Goal: Transaction & Acquisition: Purchase product/service

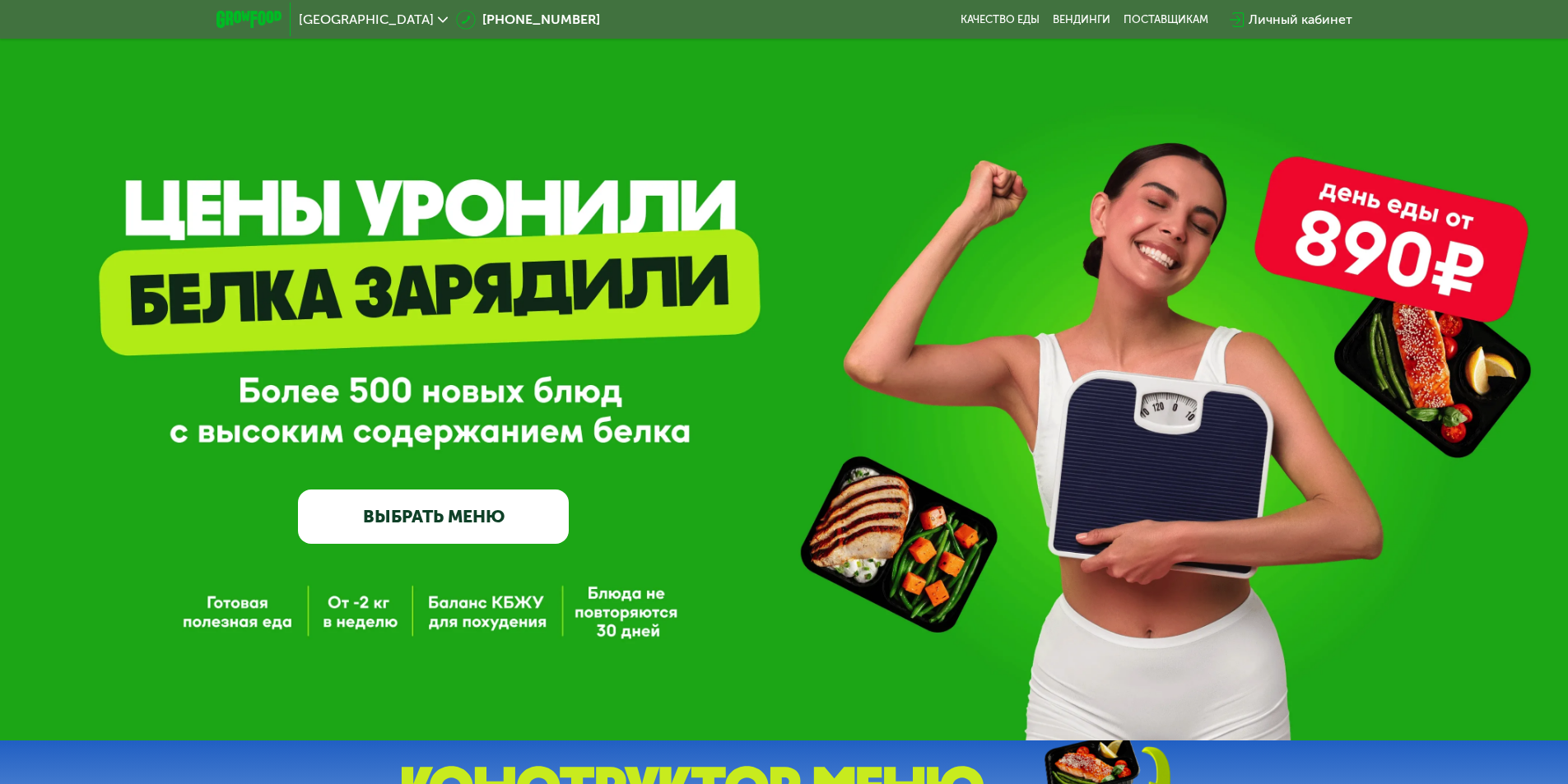
click at [1296, 26] on div "Личный кабинет" at bounding box center [1301, 20] width 104 height 20
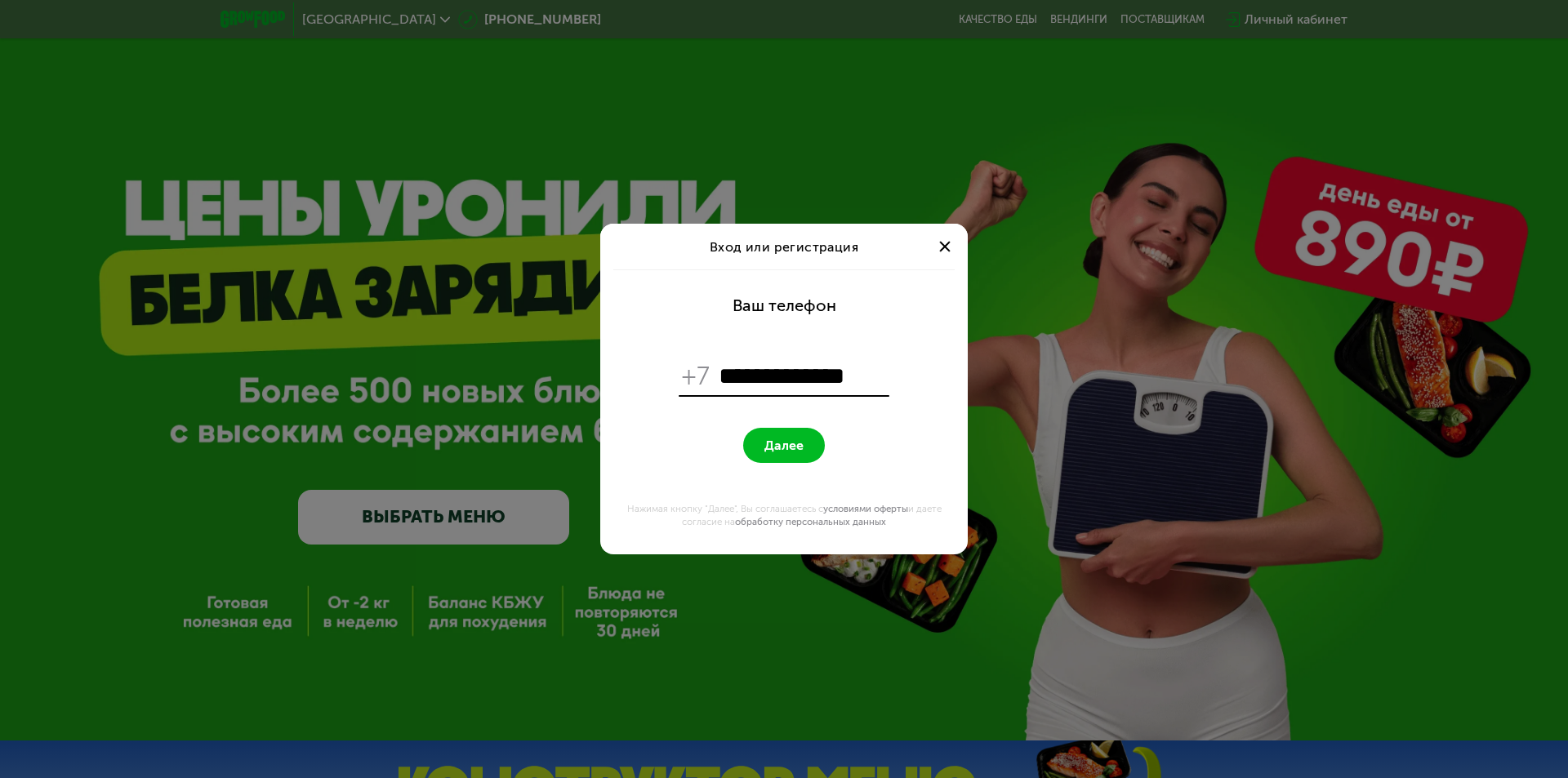
type input "**********"
click at [799, 437] on button "Далее" at bounding box center [784, 446] width 82 height 35
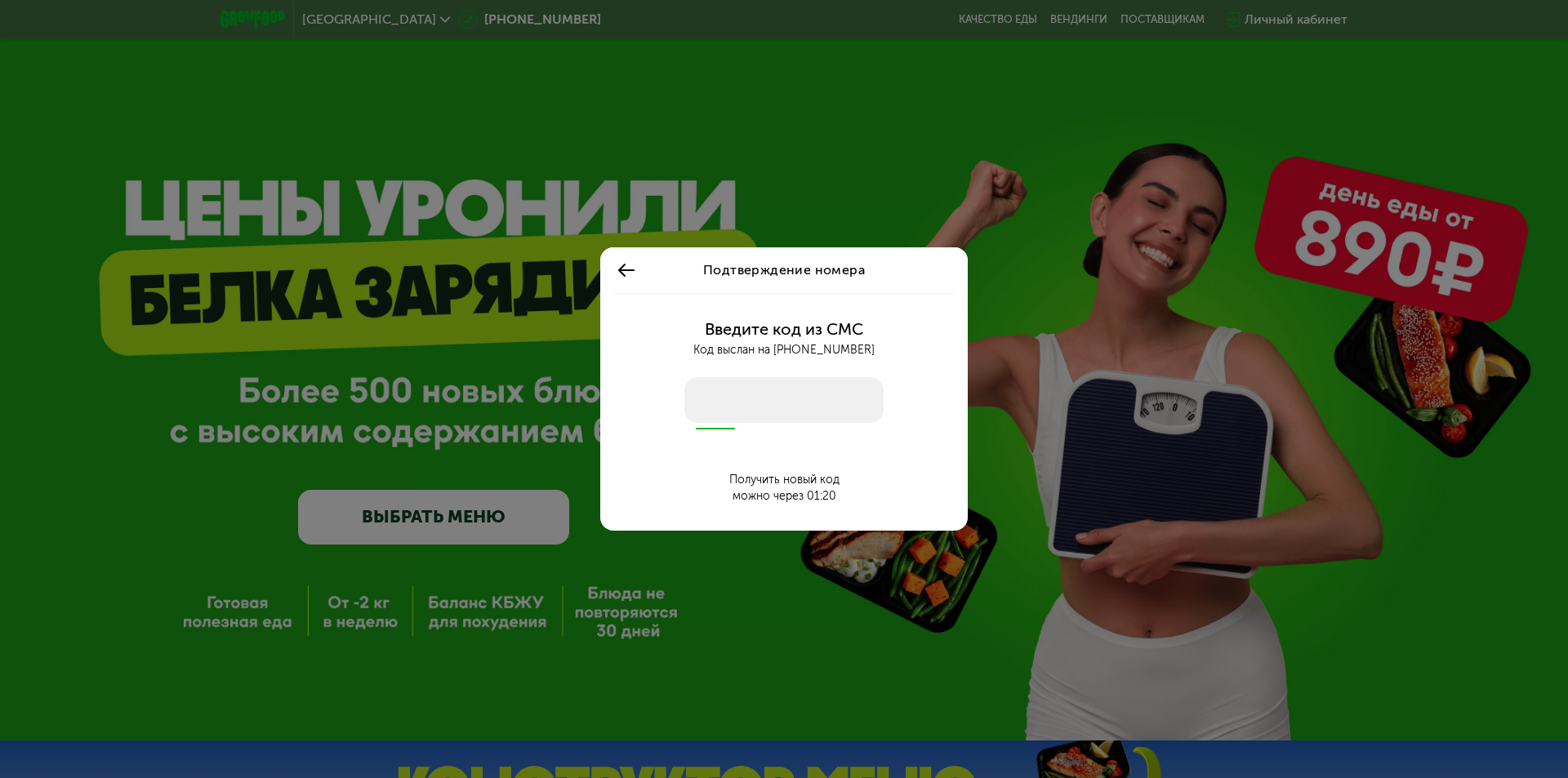
click at [780, 409] on input "number" at bounding box center [784, 400] width 199 height 46
type input "****"
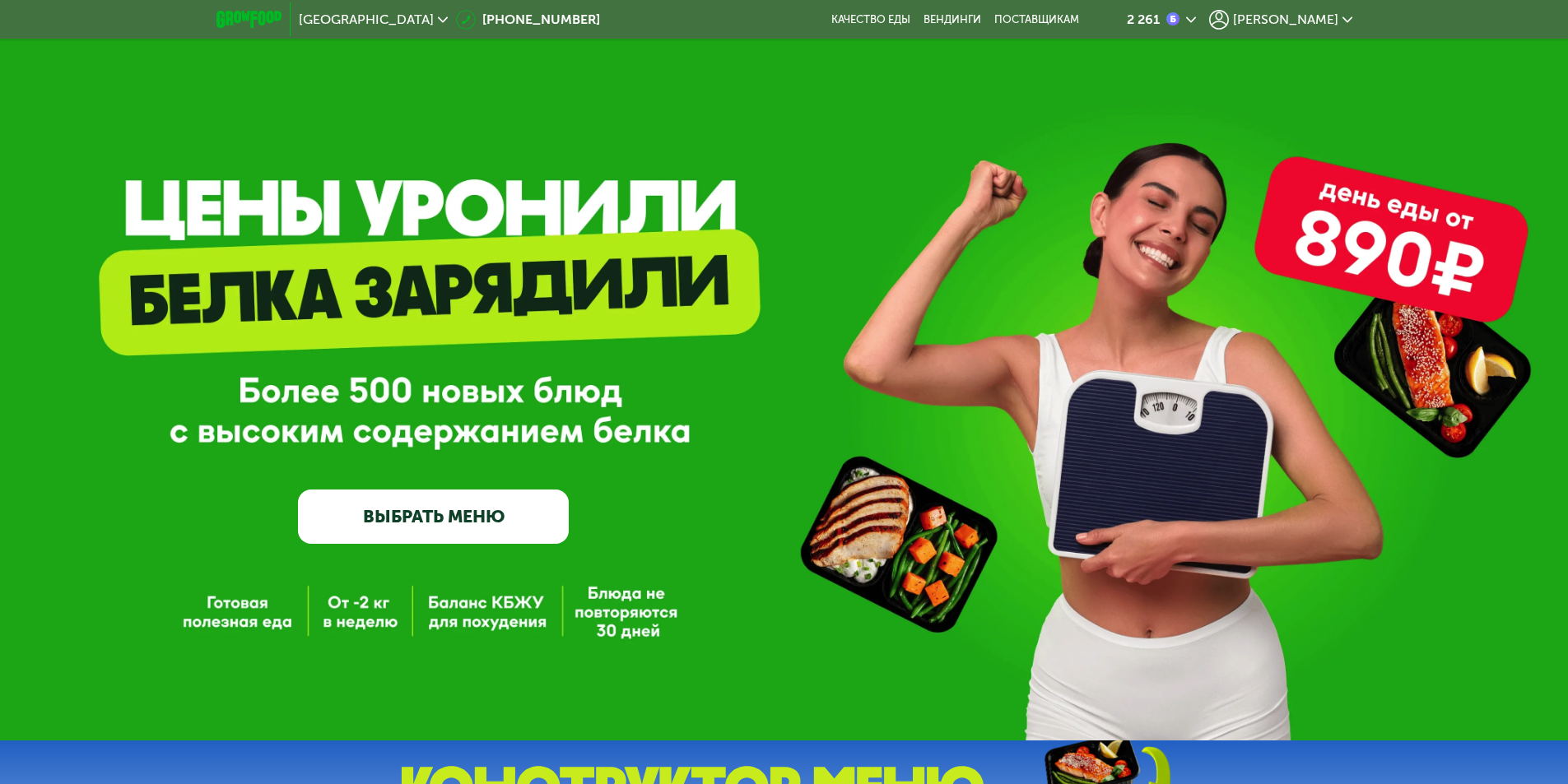
click at [1313, 18] on span "[PERSON_NAME]" at bounding box center [1286, 20] width 106 height 13
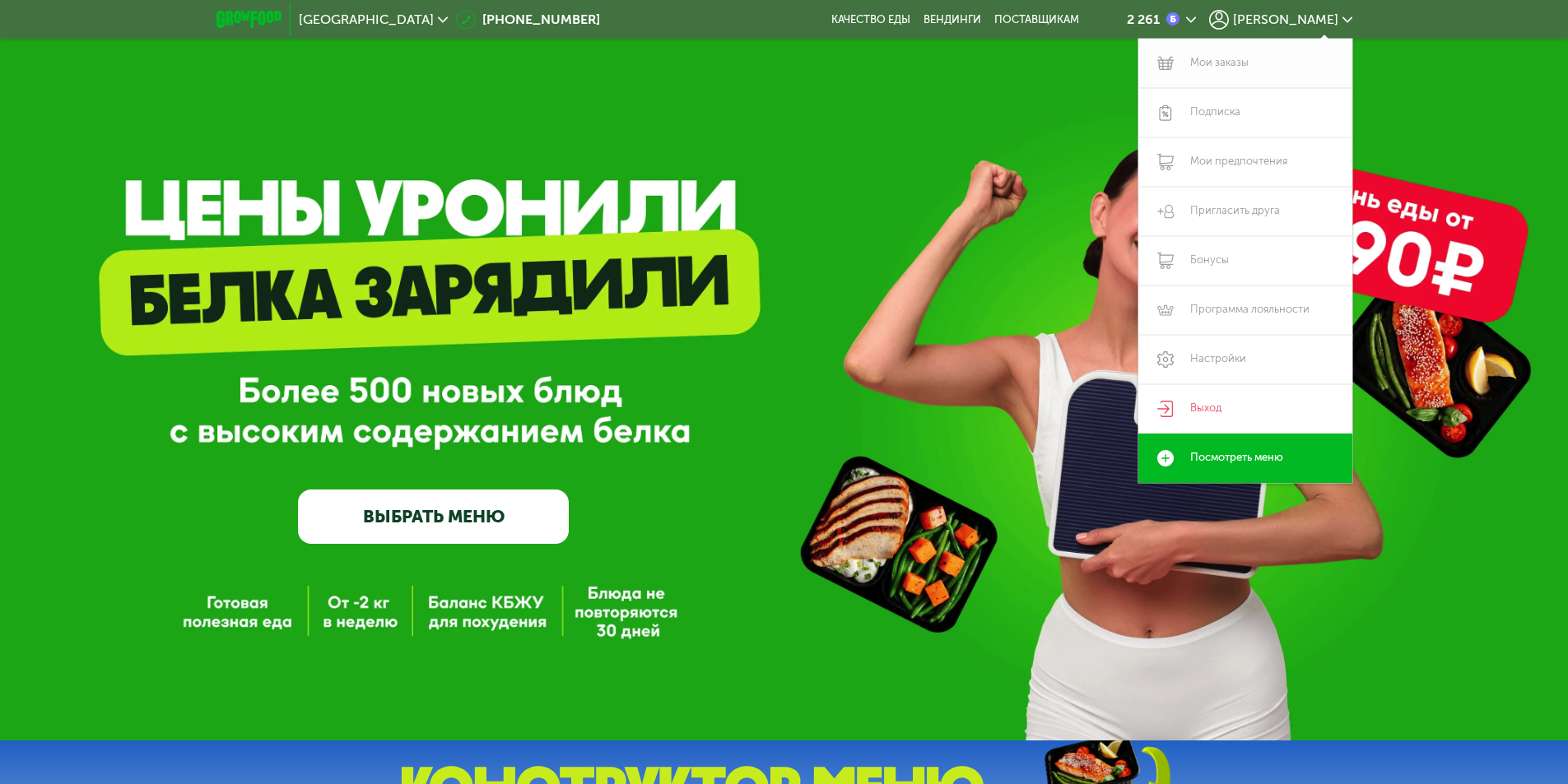
click at [1242, 63] on link "Мои заказы" at bounding box center [1244, 64] width 214 height 50
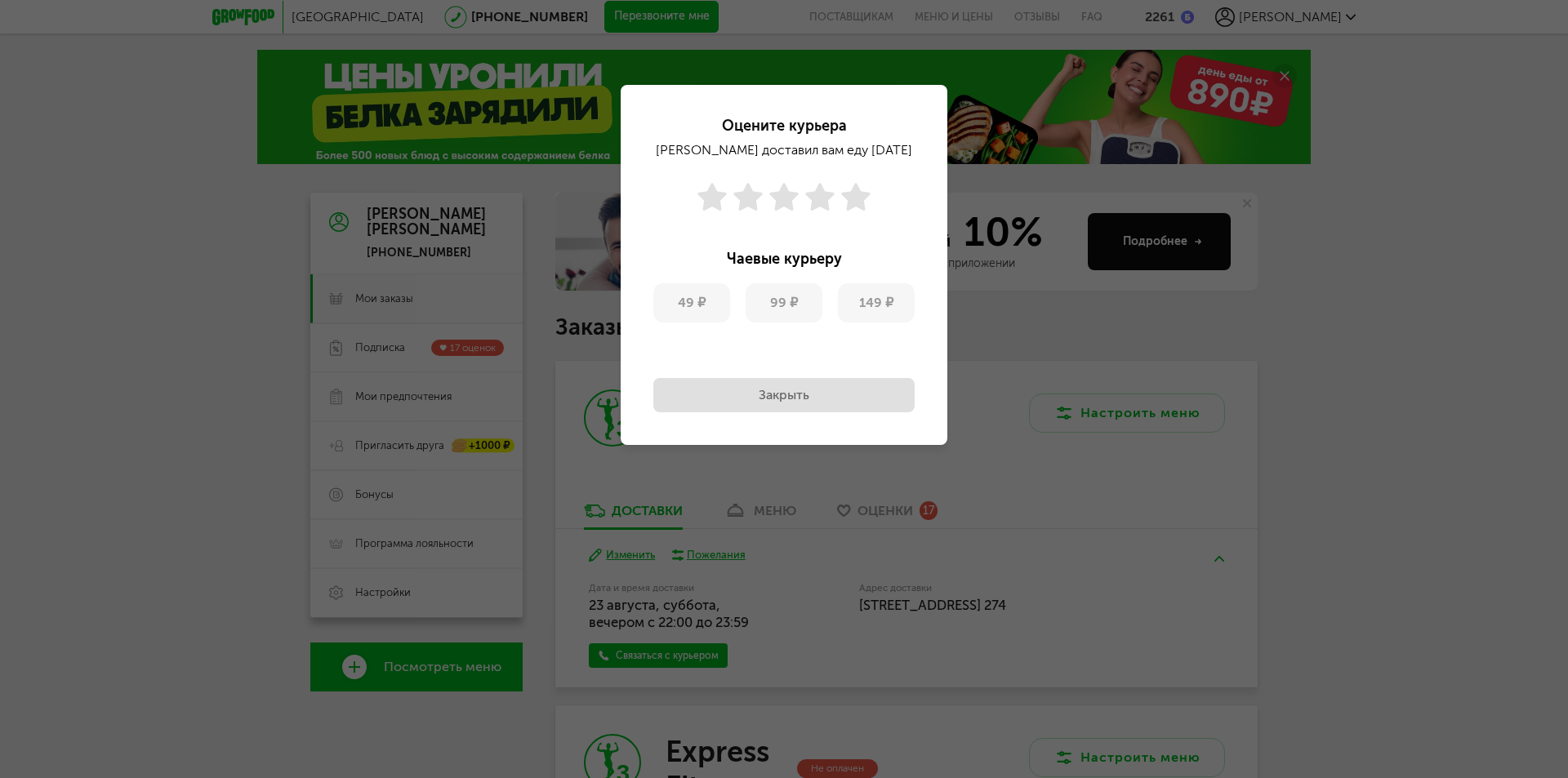
click at [827, 409] on button "Закрыть" at bounding box center [784, 396] width 261 height 34
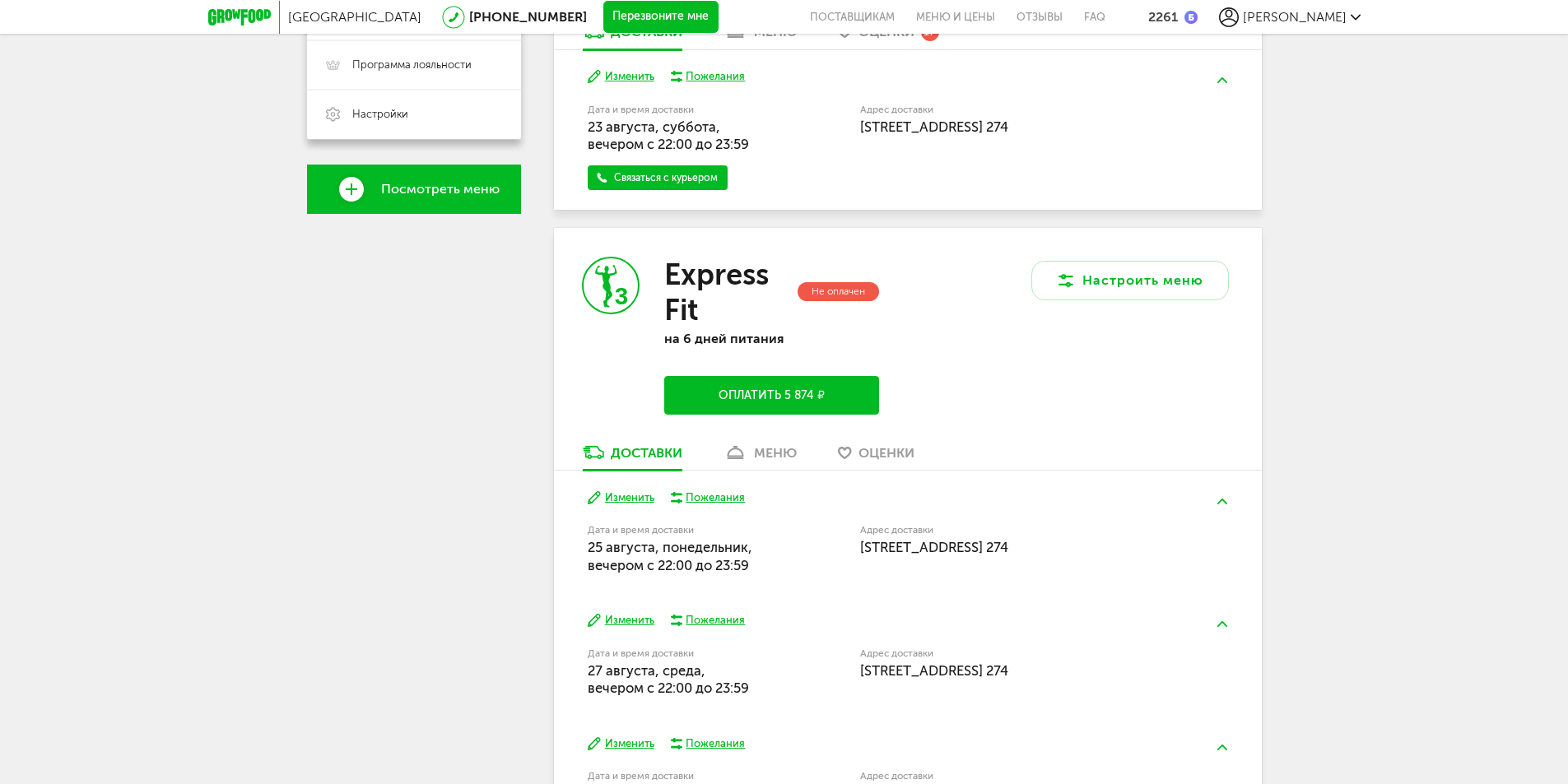
scroll to position [576, 0]
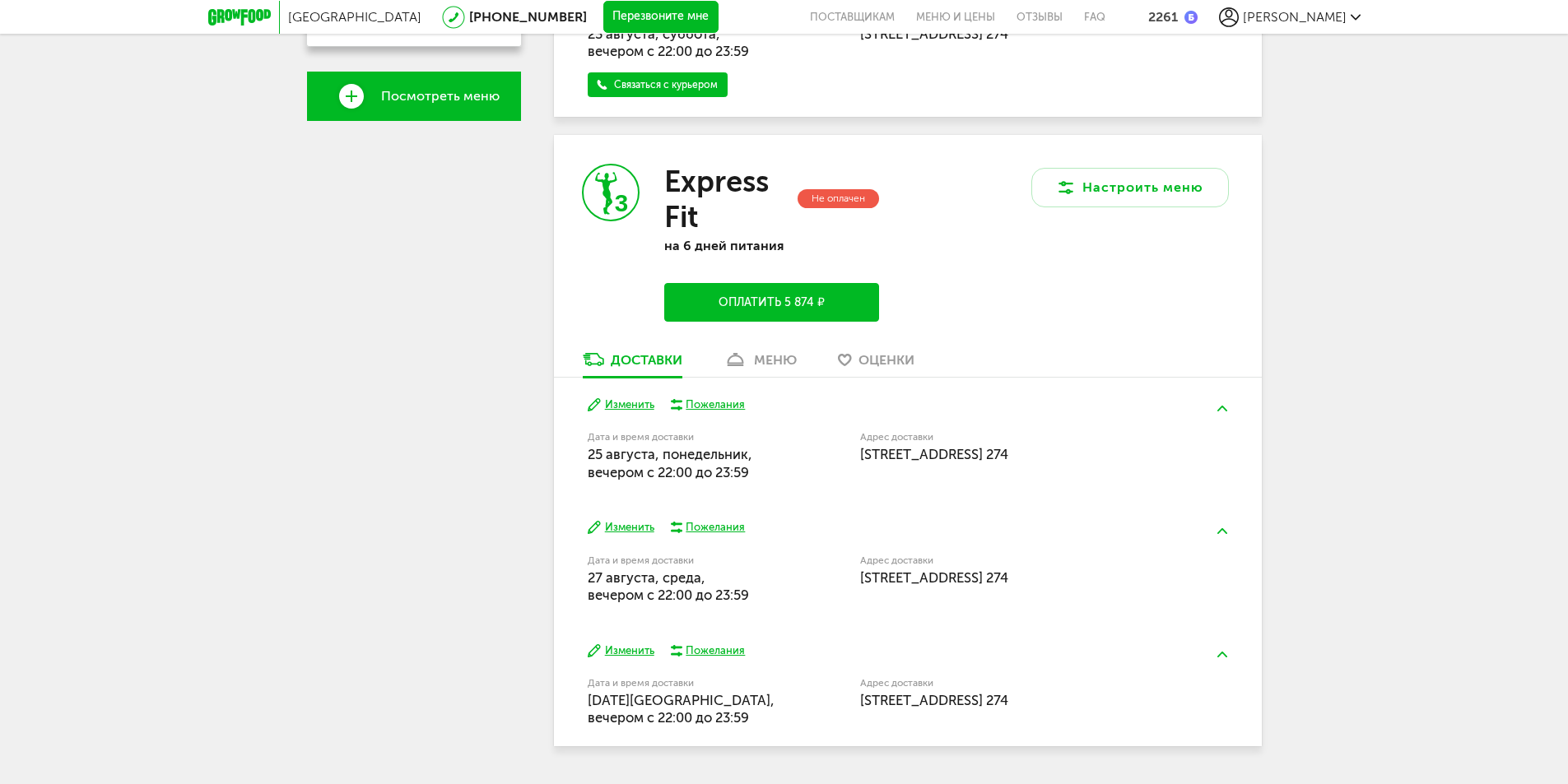
click at [785, 300] on button "Оплатить 5 874 ₽" at bounding box center [771, 302] width 214 height 39
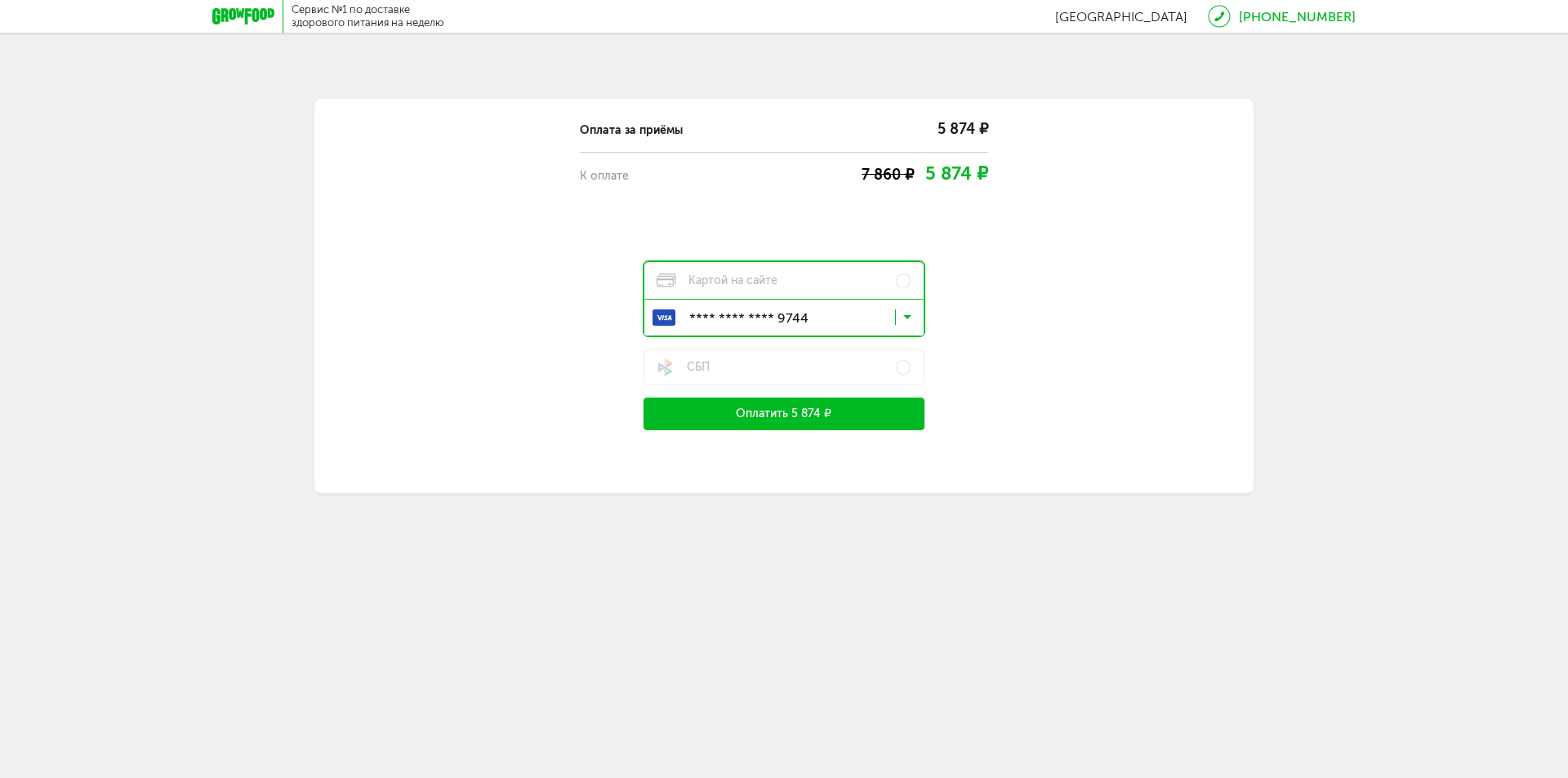
click at [911, 320] on icon at bounding box center [907, 321] width 8 height 16
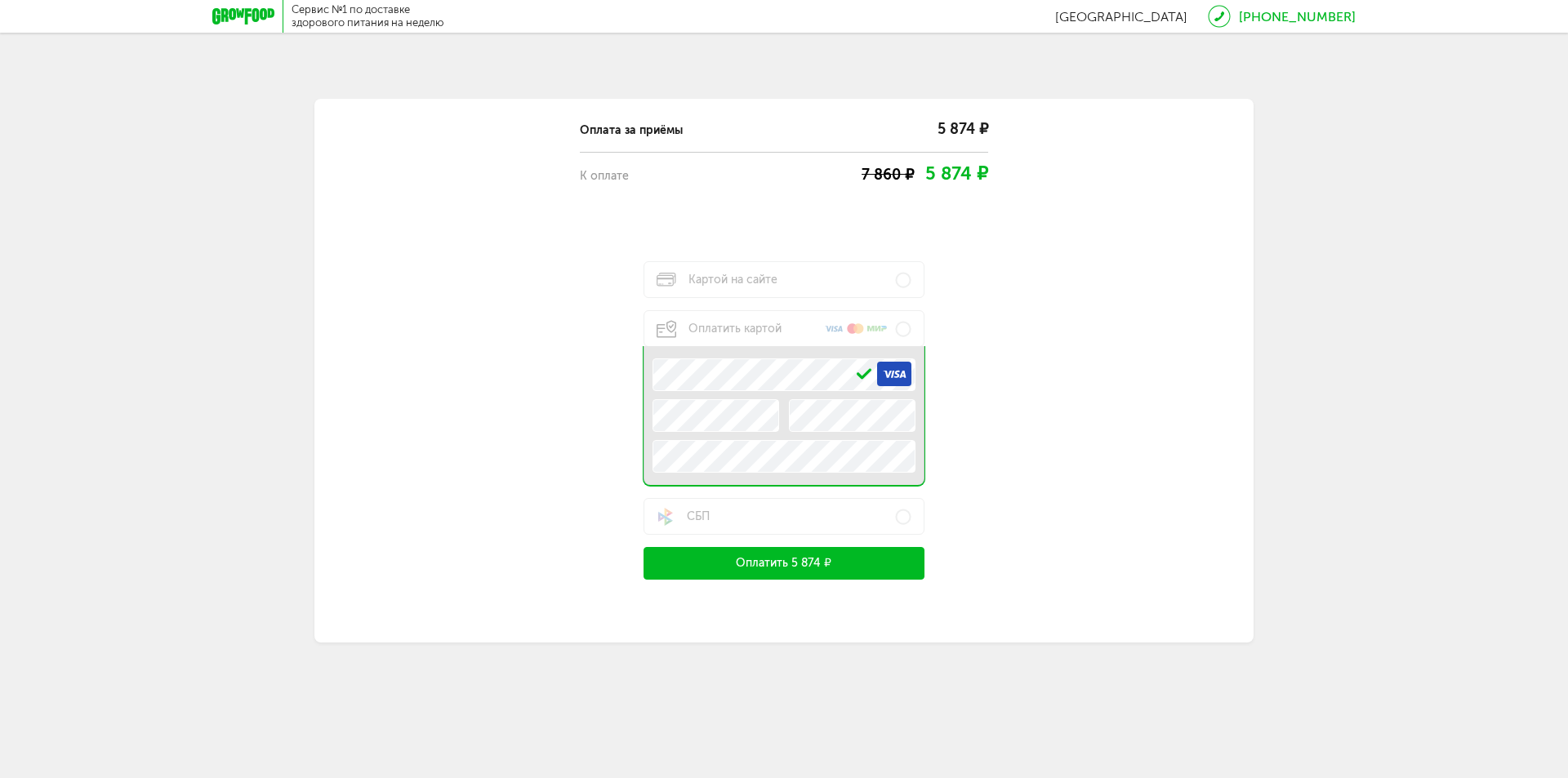
click at [822, 574] on button "Оплатить 5 874 ₽" at bounding box center [784, 563] width 281 height 33
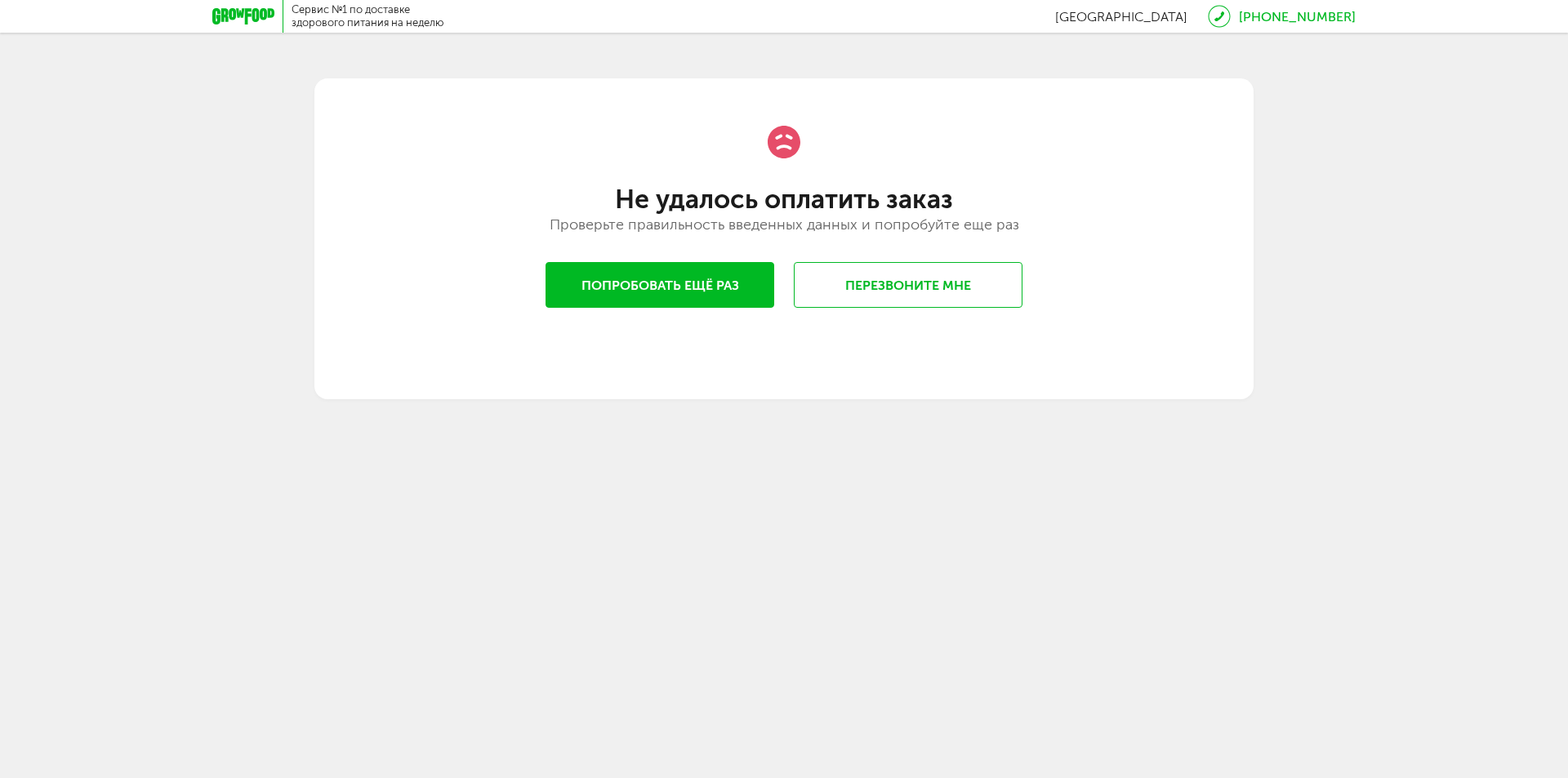
click at [657, 301] on button "Попробовать ещё раз" at bounding box center [659, 285] width 228 height 46
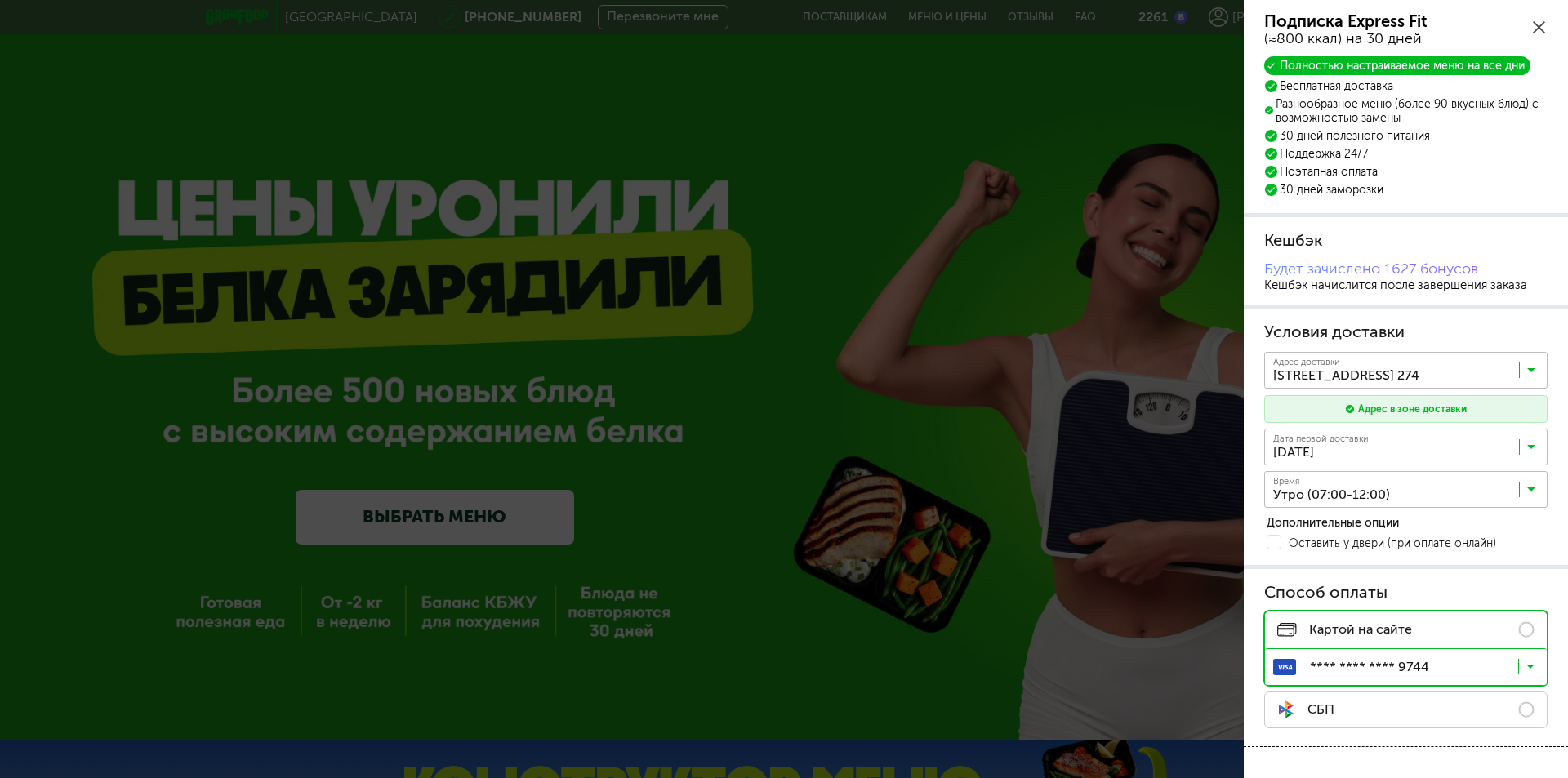
click at [1530, 27] on div "Подписка Express Fit (≈800 ккал) на 30 дней" at bounding box center [1406, 30] width 283 height 36
click at [1541, 23] on icon at bounding box center [1539, 27] width 12 height 12
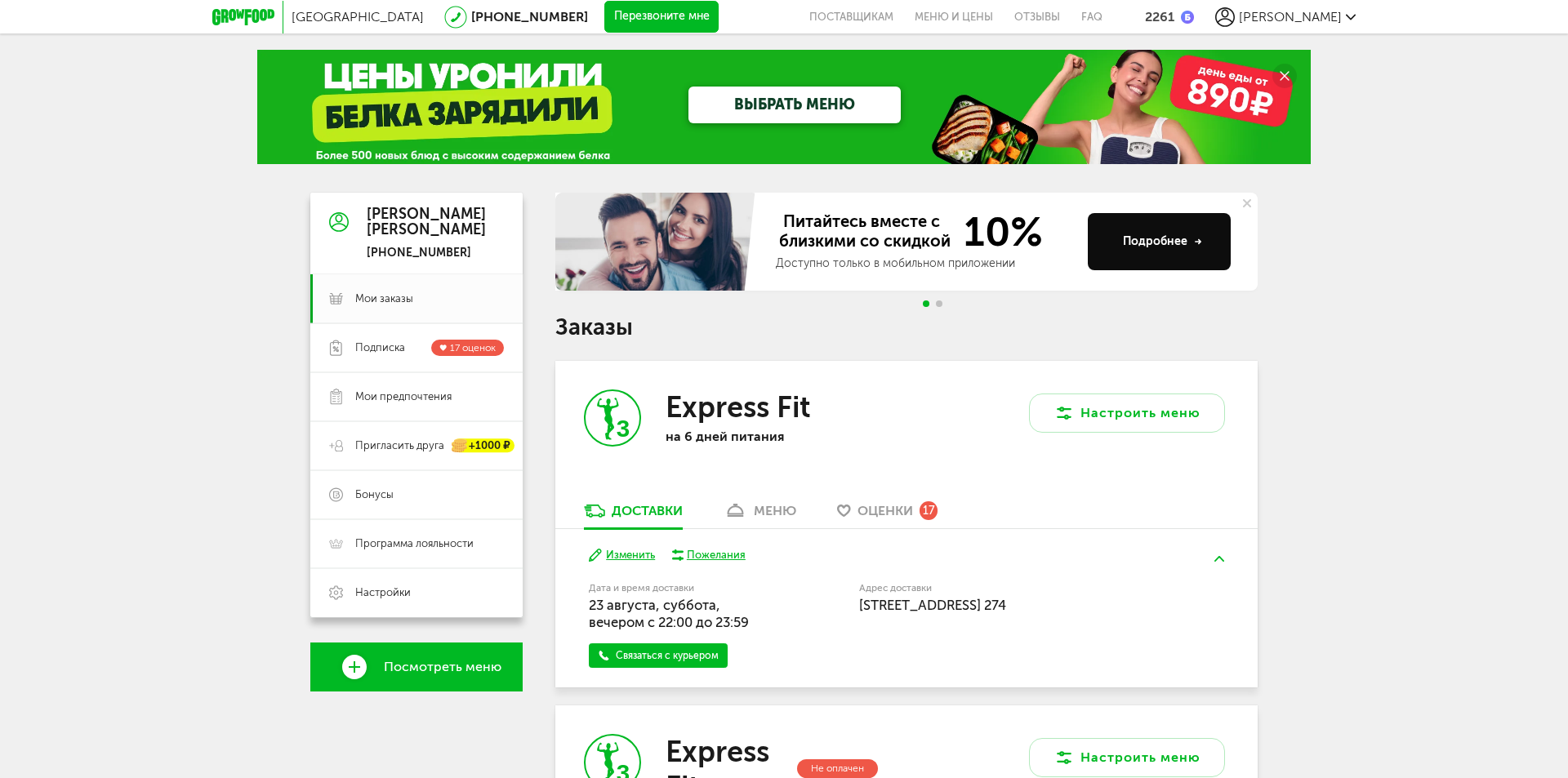
click at [1302, 15] on span "[PERSON_NAME]" at bounding box center [1290, 16] width 103 height 16
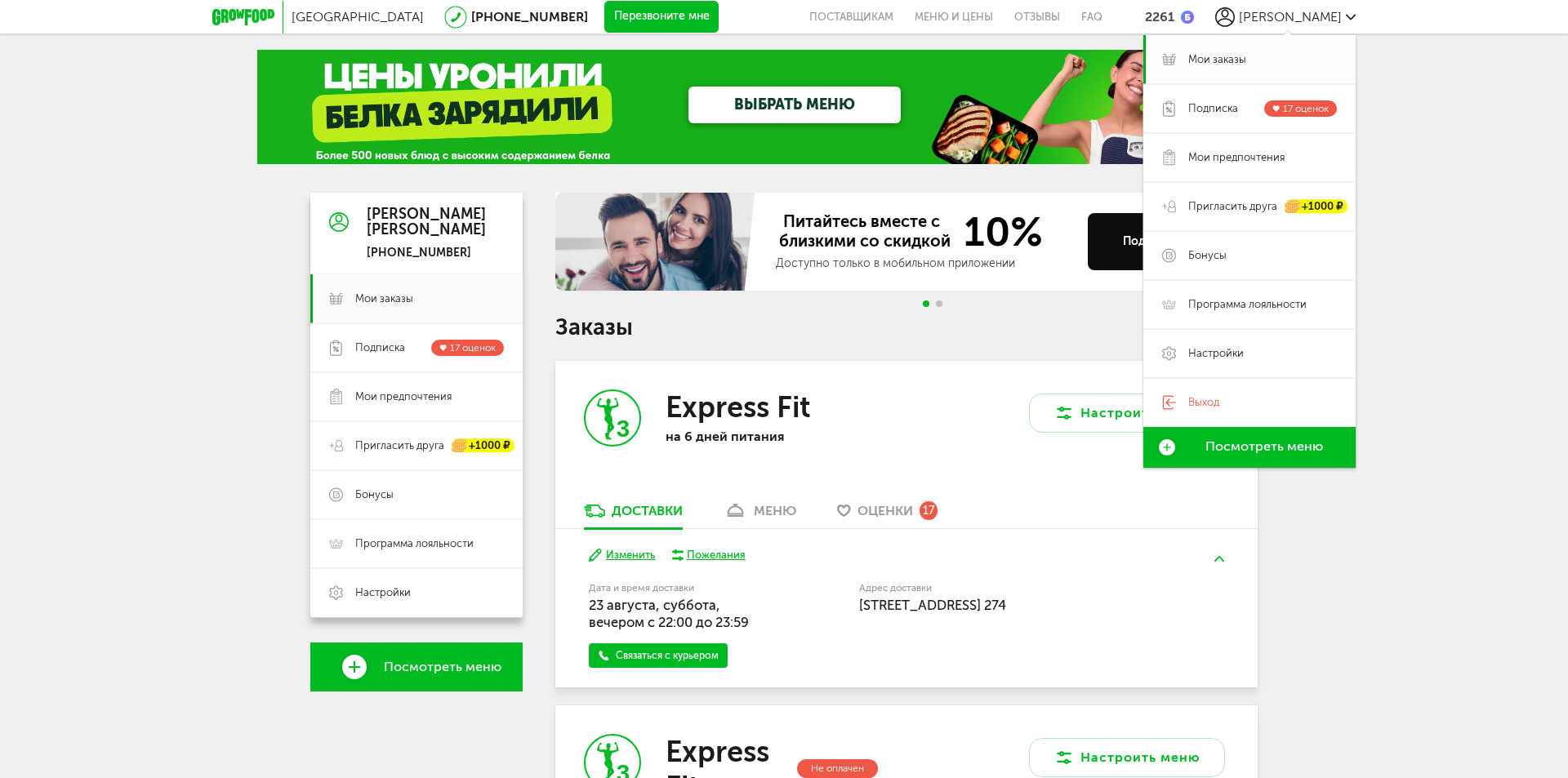
click at [1220, 50] on link "Мои заказы" at bounding box center [1249, 60] width 212 height 49
click at [1218, 61] on span "Мои заказы" at bounding box center [1217, 60] width 58 height 15
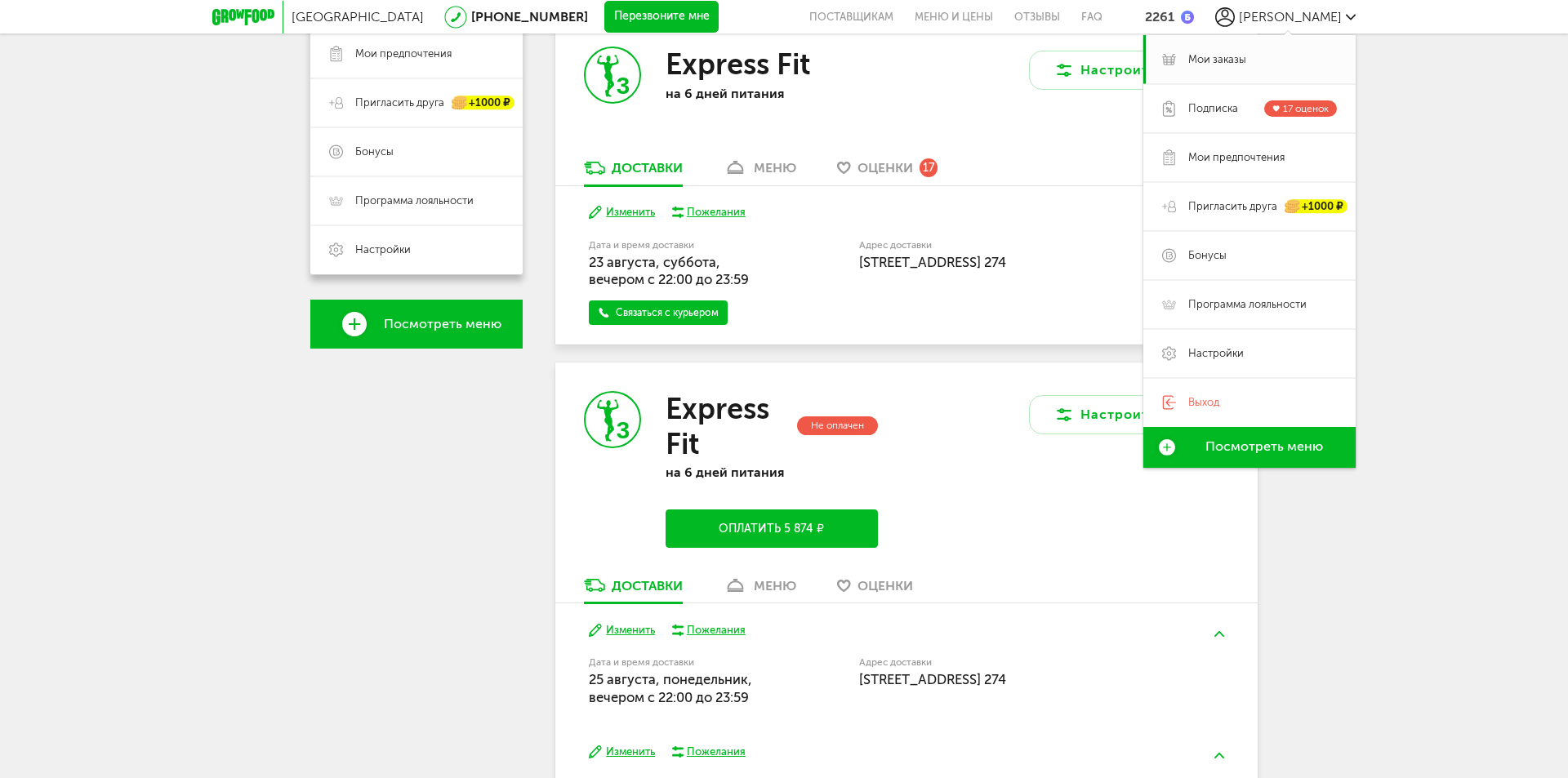
scroll to position [490, 0]
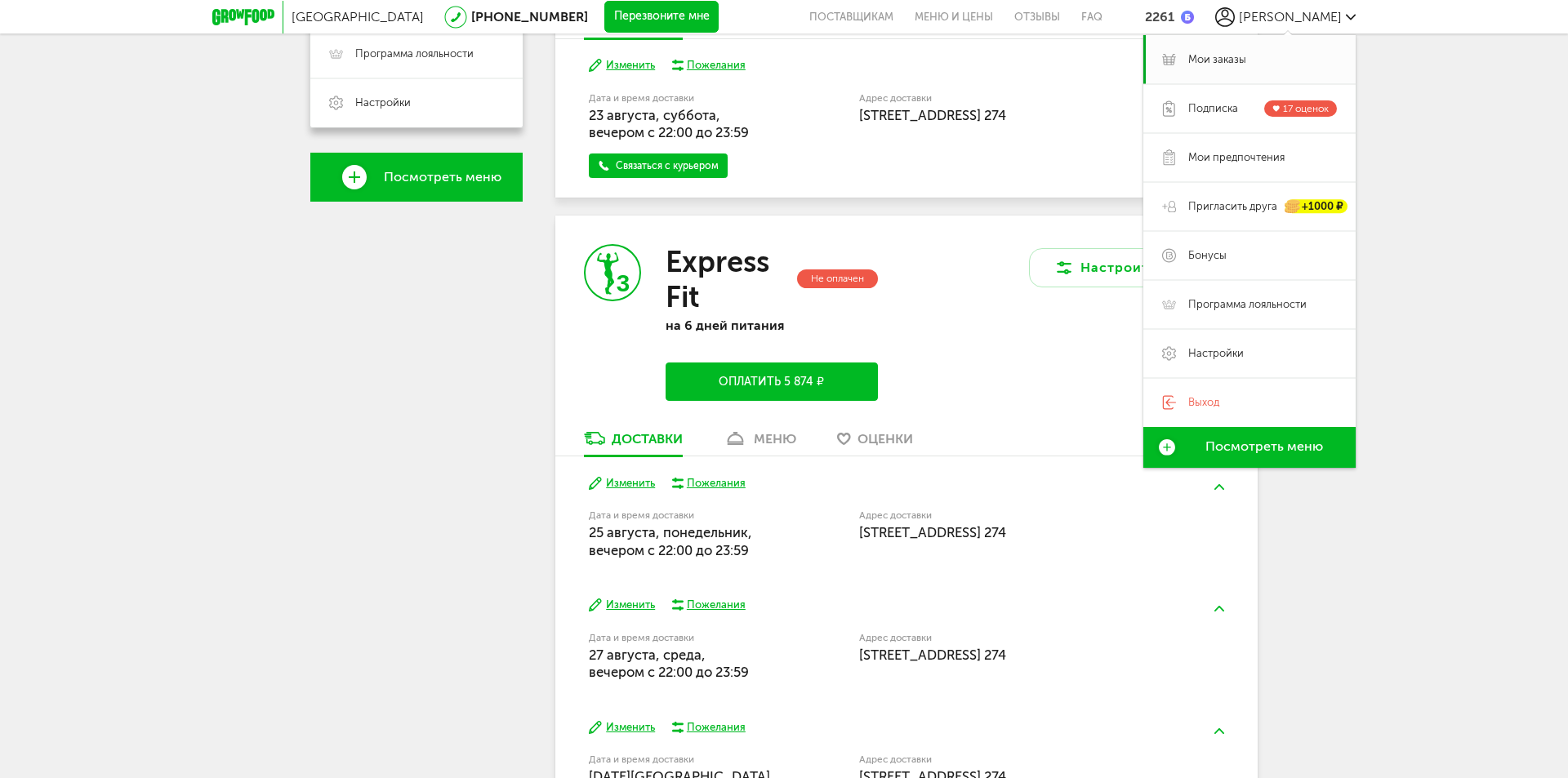
click at [835, 382] on button "Оплатить 5 874 ₽" at bounding box center [771, 382] width 212 height 38
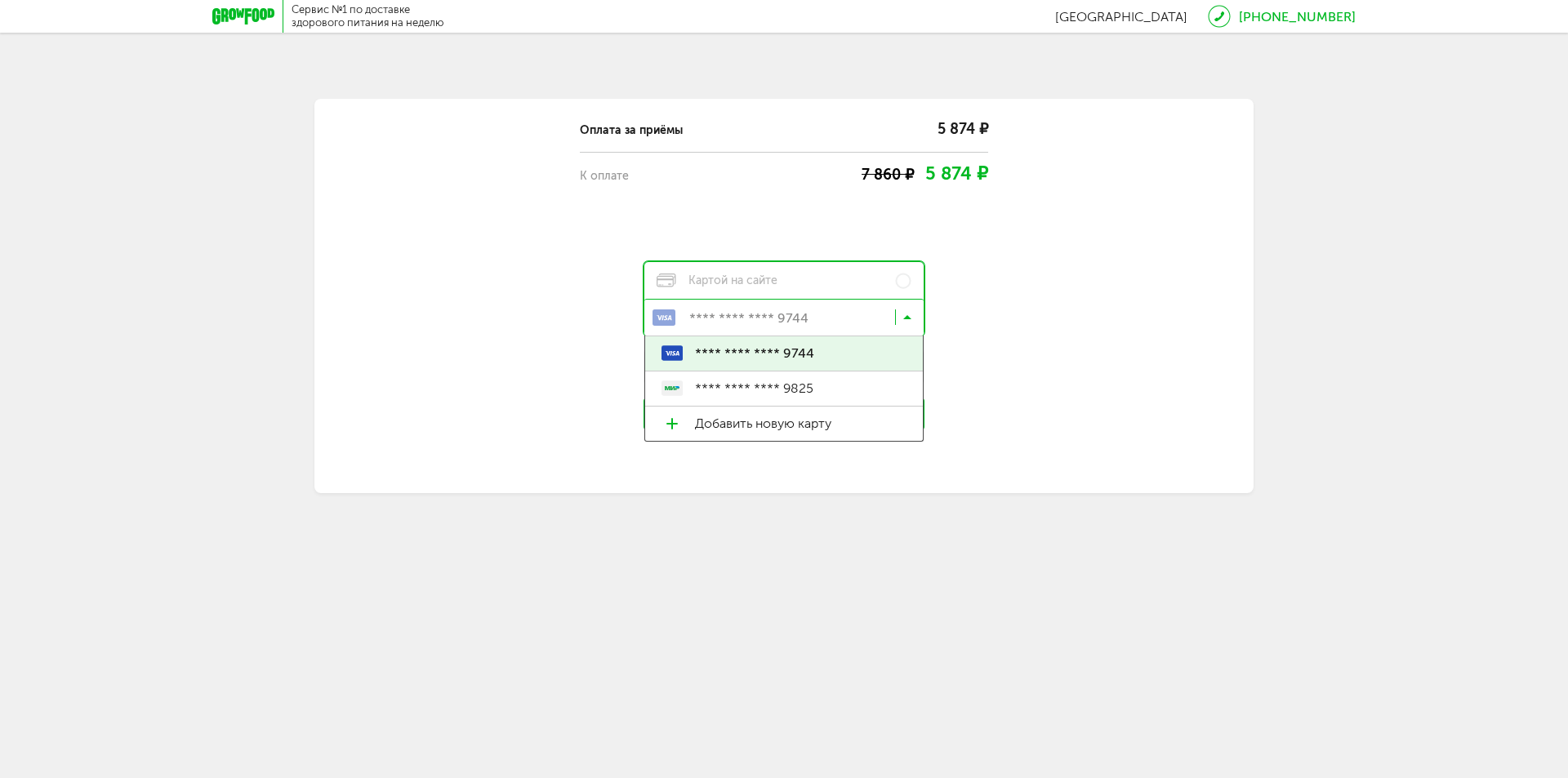
click at [908, 319] on icon at bounding box center [907, 321] width 8 height 16
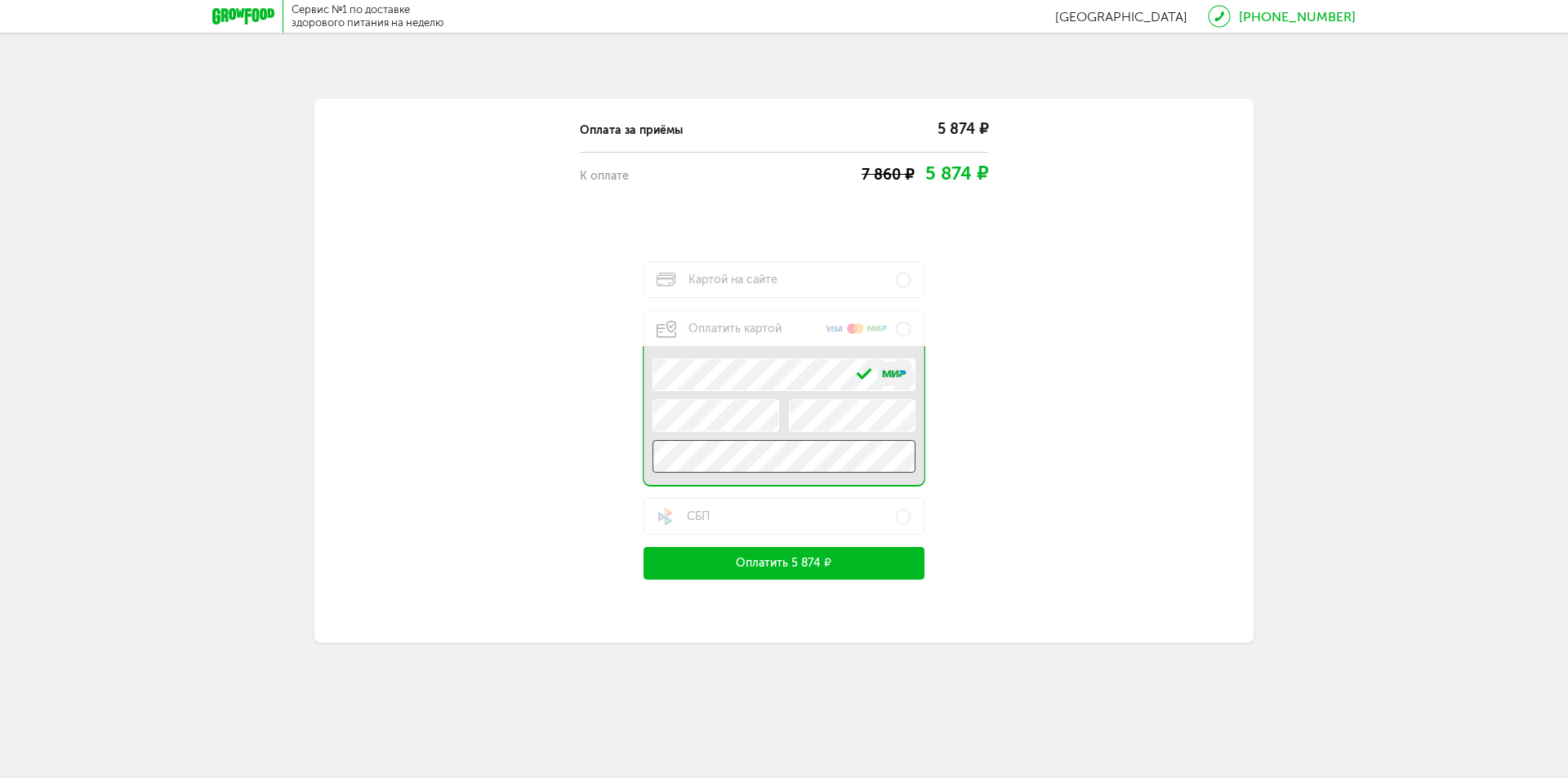
drag, startPoint x: 840, startPoint y: 427, endPoint x: 618, endPoint y: 459, distance: 224.3
click at [618, 459] on div "Оплата за приёмы 5 874 ₽ К оплате 7 860 ₽ 5 874 ₽ Картой на сайте Оплатить карт…" at bounding box center [784, 343] width 784 height 473
click at [813, 560] on button "Оплатить 5 874 ₽" at bounding box center [784, 563] width 281 height 33
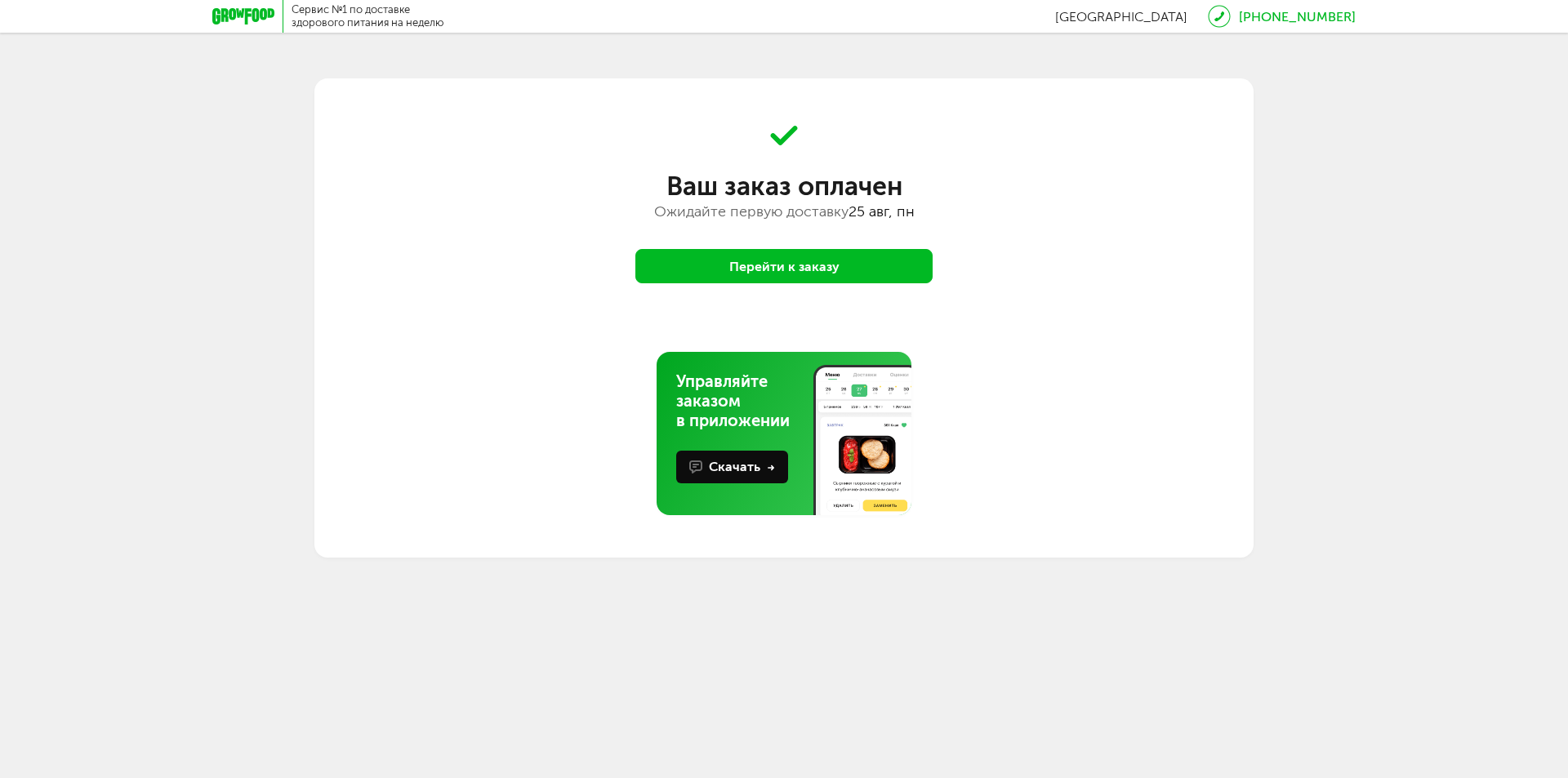
click at [251, 186] on div "Сервис №1 по доставке здорового питания на неделю [GEOGRAPHIC_DATA] [PHONE_NUMB…" at bounding box center [784, 278] width 1568 height 558
click at [804, 263] on button "Перейти к заказу" at bounding box center [784, 266] width 297 height 34
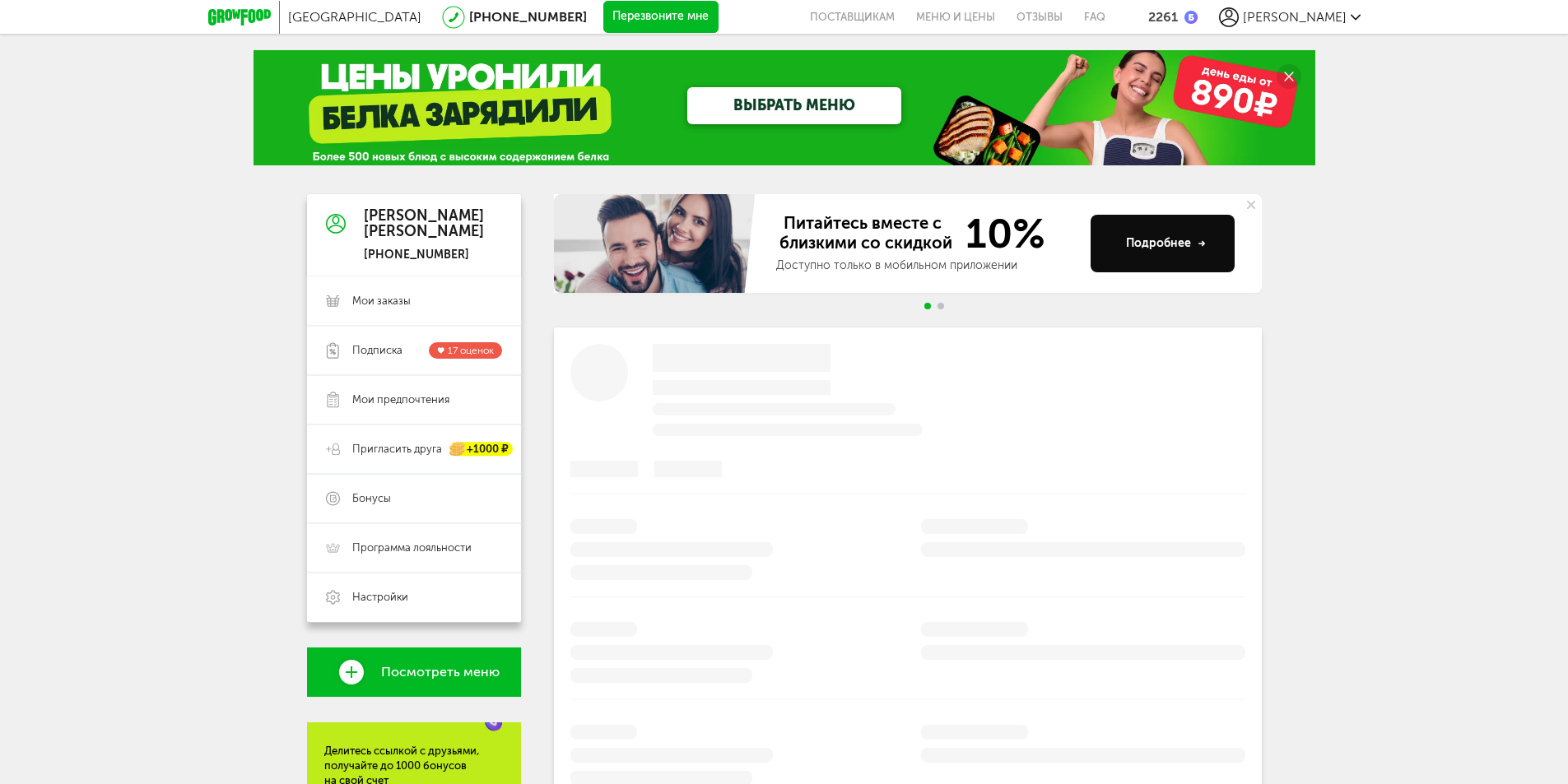
click at [1336, 16] on span "[PERSON_NAME]" at bounding box center [1295, 17] width 104 height 16
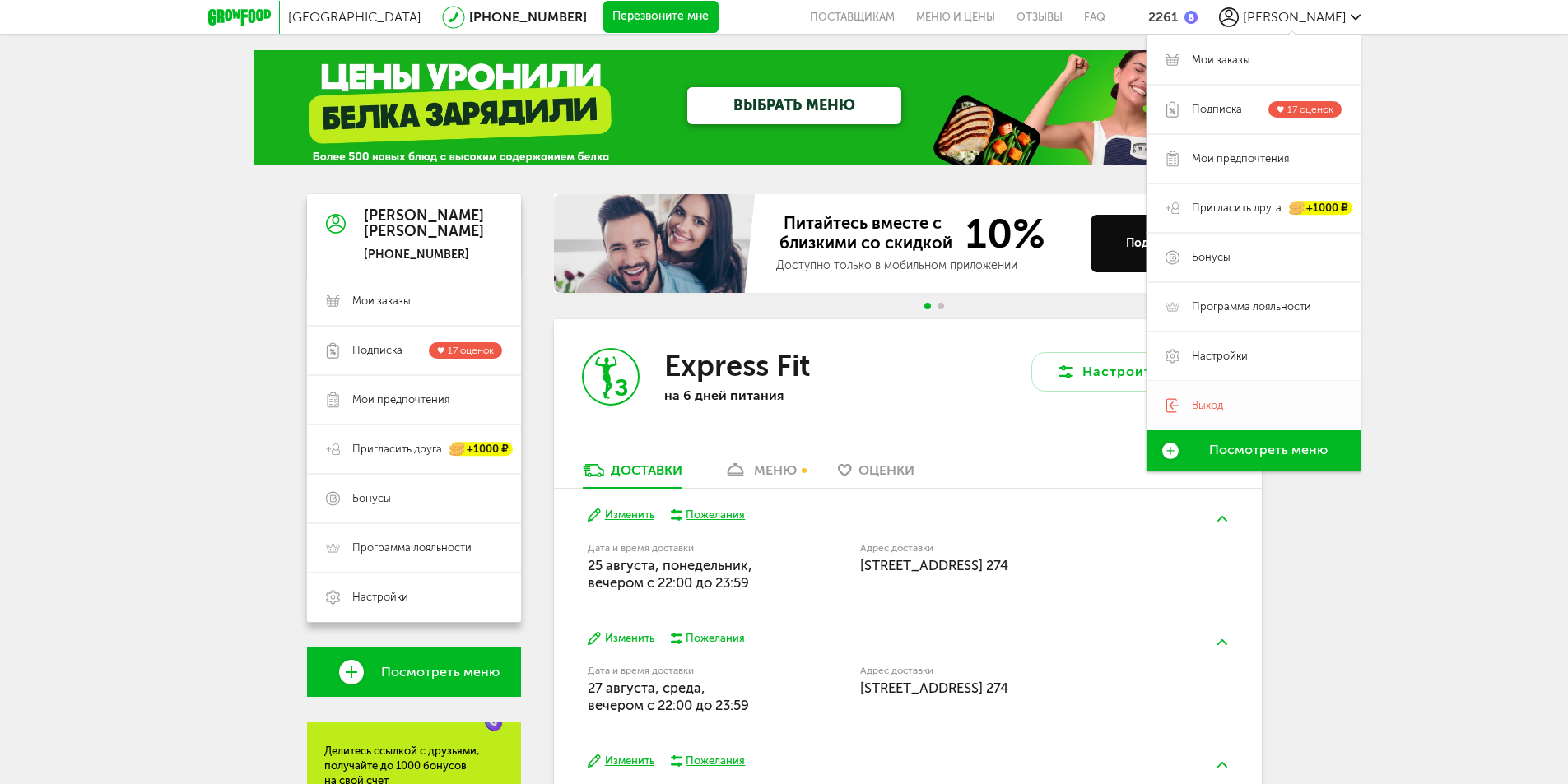
click at [1211, 405] on span "Выход" at bounding box center [1207, 406] width 31 height 15
